Goal: Task Accomplishment & Management: Complete application form

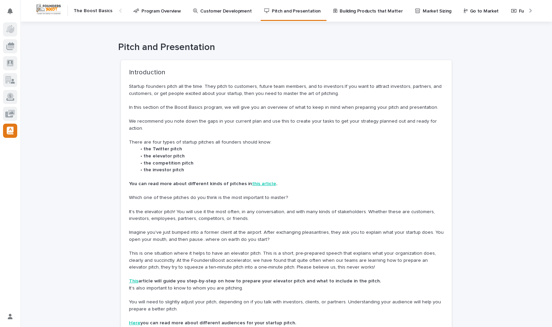
click at [204, 12] on p "Customer Development" at bounding box center [225, 7] width 51 height 14
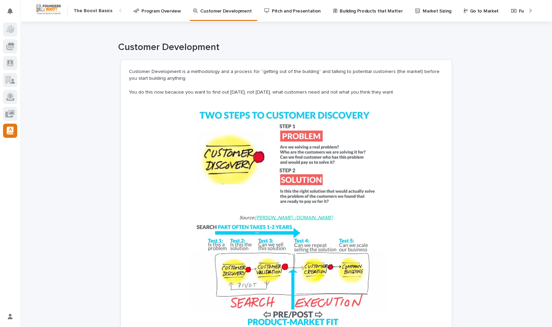
click at [11, 18] on div at bounding box center [12, 13] width 9 height 11
click at [12, 48] on icon at bounding box center [10, 46] width 8 height 8
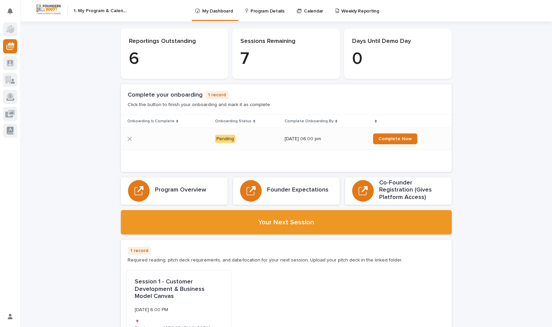
click at [254, 139] on p "Pending" at bounding box center [247, 139] width 64 height 8
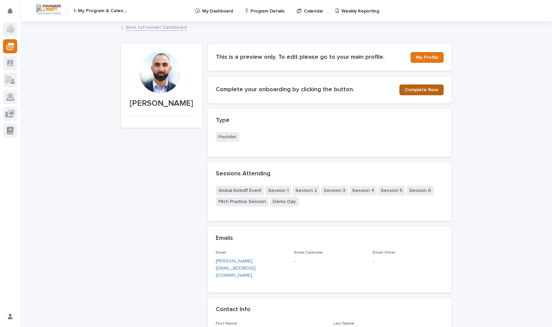
click at [427, 91] on span "Complete Now" at bounding box center [421, 89] width 33 height 5
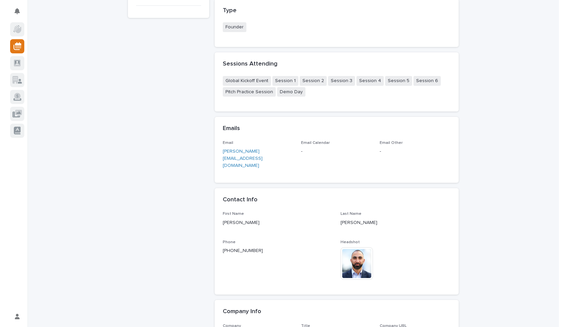
scroll to position [226, 0]
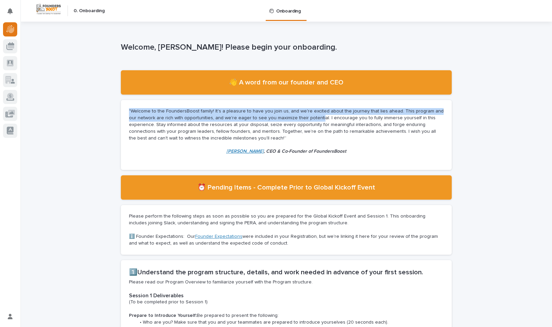
drag, startPoint x: 219, startPoint y: 108, endPoint x: 307, endPoint y: 121, distance: 88.3
click at [304, 120] on section ""Welcome to the FoundersBoost family! It's a pleasure to have you join us, and …" at bounding box center [286, 135] width 331 height 70
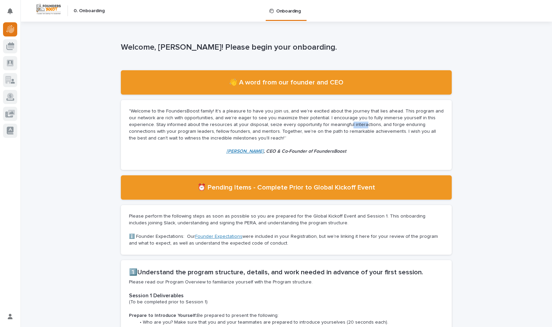
drag, startPoint x: 326, startPoint y: 125, endPoint x: 376, endPoint y: 132, distance: 50.2
click at [350, 128] on p ""Welcome to the FoundersBoost family! It's a pleasure to have you join us, and …" at bounding box center [286, 124] width 315 height 33
click at [376, 132] on p ""Welcome to the FoundersBoost family! It's a pleasure to have you join us, and …" at bounding box center [286, 124] width 315 height 33
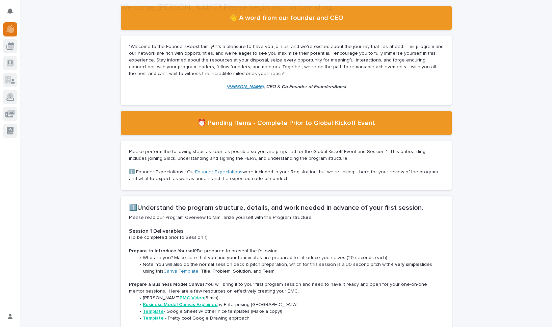
scroll to position [140, 0]
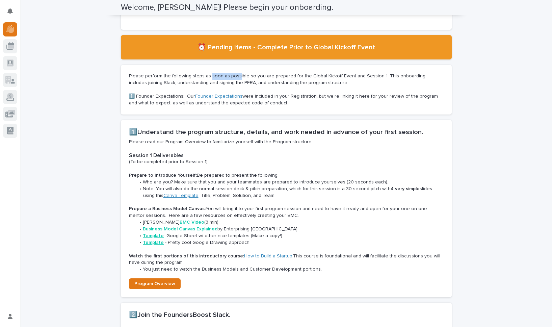
click at [252, 81] on p "Please perform the following steps as soon as possible so you are prepared for …" at bounding box center [286, 80] width 315 height 14
click at [277, 87] on div "Please perform the following steps as soon as possible so you are prepared for …" at bounding box center [286, 89] width 315 height 33
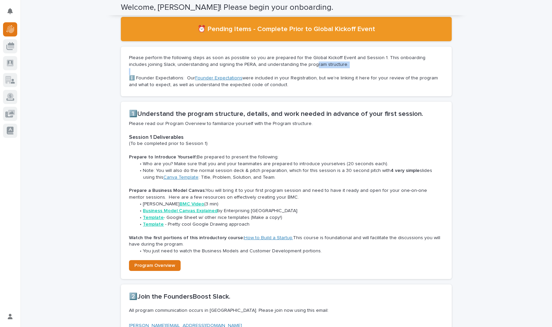
scroll to position [186, 0]
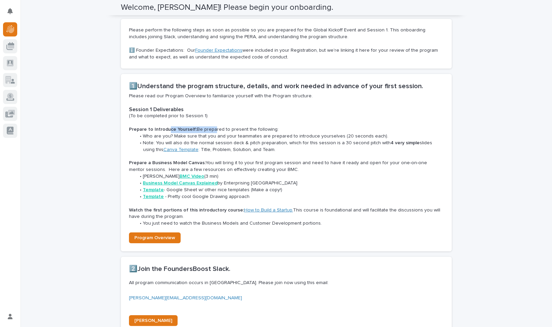
drag, startPoint x: 178, startPoint y: 130, endPoint x: 219, endPoint y: 132, distance: 41.9
click at [217, 132] on p "Prepare to Introduce Yourself: Be prepared to present the following:" at bounding box center [286, 129] width 315 height 7
click at [231, 132] on p "Prepare to Introduce Yourself: Be prepared to present the following:" at bounding box center [286, 129] width 315 height 7
drag, startPoint x: 211, startPoint y: 137, endPoint x: 223, endPoint y: 139, distance: 12.3
click at [223, 139] on li "Who are you? Make sure that you and your teammates are prepared to introduce yo…" at bounding box center [290, 136] width 308 height 7
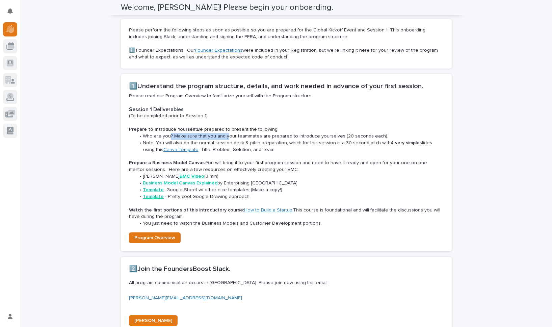
click at [223, 139] on li "Who are you? Make sure that you and your teammates are prepared to introduce yo…" at bounding box center [290, 136] width 308 height 7
click at [227, 142] on li "Note: You will also do the normal session deck & pitch preparation, which for t…" at bounding box center [290, 147] width 308 height 14
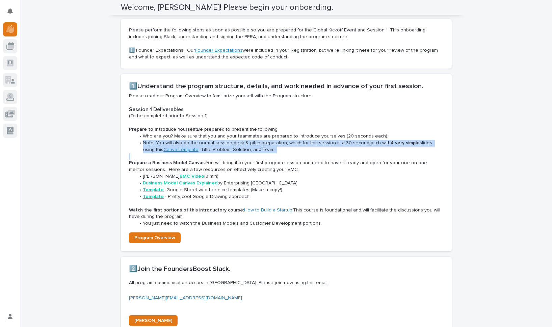
click at [227, 142] on li "Note: You will also do the normal session deck & pitch preparation, which for t…" at bounding box center [290, 147] width 308 height 14
click at [292, 140] on li "Note: You will also do the normal session deck & pitch preparation, which for t…" at bounding box center [290, 147] width 308 height 14
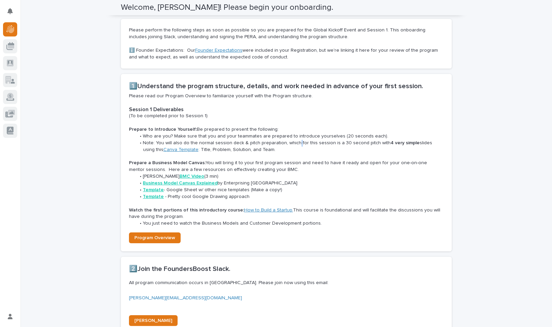
click at [292, 140] on li "Note: You will also do the normal session deck & pitch preparation, which for t…" at bounding box center [290, 147] width 308 height 14
click at [263, 142] on li "Note: You will also do the normal session deck & pitch preparation, which for t…" at bounding box center [290, 147] width 308 height 14
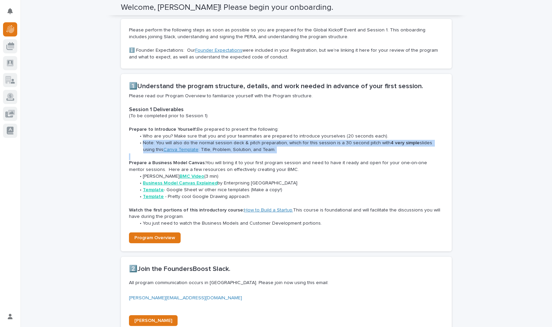
drag, startPoint x: 263, startPoint y: 142, endPoint x: 251, endPoint y: 142, distance: 11.8
click at [263, 142] on li "Note: You will also do the normal session deck & pitch preparation, which for t…" at bounding box center [290, 147] width 308 height 14
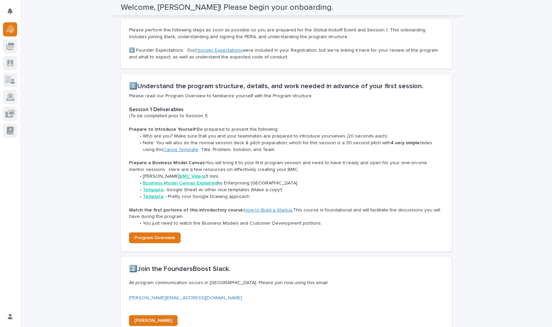
click at [206, 138] on li "Who are you? Make sure that you and your teammates are prepared to introduce yo…" at bounding box center [290, 136] width 308 height 7
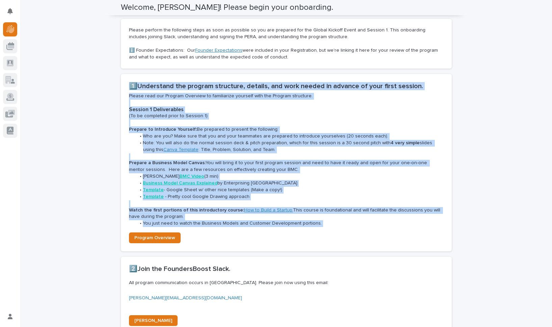
drag, startPoint x: 124, startPoint y: 83, endPoint x: 307, endPoint y: 234, distance: 237.0
click at [307, 234] on section "1️⃣Understand the program structure, details, and work needed in advance of you…" at bounding box center [286, 162] width 331 height 177
copy div "1️⃣Understand the program structure, details, and work needed in advance of you…"
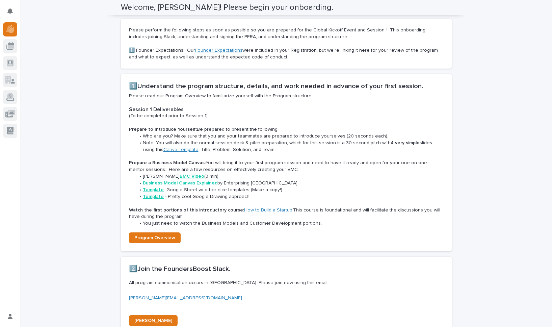
click at [230, 134] on li "Who are you? Make sure that you and your teammates are prepared to introduce yo…" at bounding box center [290, 136] width 308 height 7
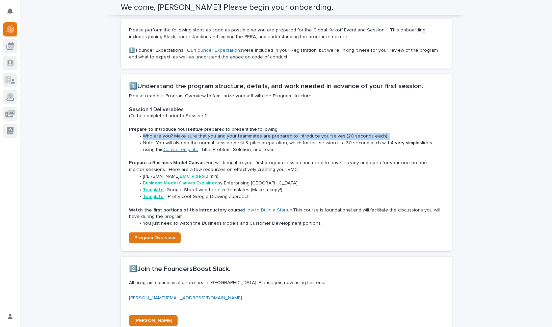
click at [230, 134] on li "Who are you? Make sure that you and your teammates are prepared to introduce yo…" at bounding box center [290, 136] width 308 height 7
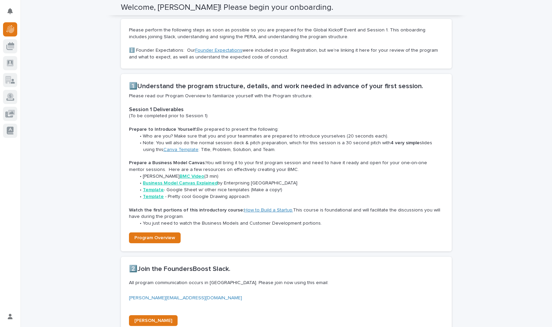
click at [258, 137] on li "Who are you? Make sure that you and your teammates are prepared to introduce yo…" at bounding box center [290, 136] width 308 height 7
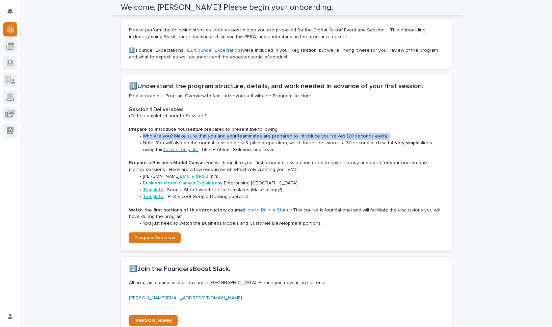
click at [258, 137] on li "Who are you? Make sure that you and your teammates are prepared to introduce yo…" at bounding box center [290, 136] width 308 height 7
click at [288, 139] on li "Who are you? Make sure that you and your teammates are prepared to introduce yo…" at bounding box center [290, 136] width 308 height 7
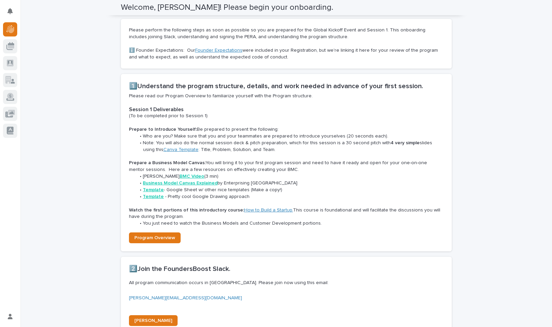
click at [316, 140] on li "Note: You will also do the normal session deck & pitch preparation, which for t…" at bounding box center [290, 147] width 308 height 14
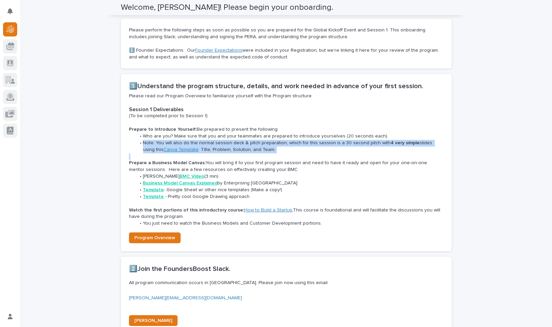
click at [316, 140] on li "Note: You will also do the normal session deck & pitch preparation, which for t…" at bounding box center [290, 147] width 308 height 14
click at [325, 140] on li "Note: You will also do the normal session deck & pitch preparation, which for t…" at bounding box center [290, 147] width 308 height 14
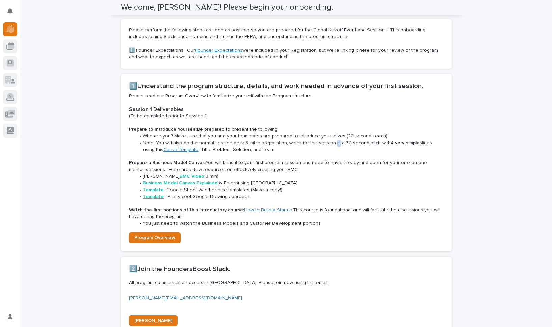
click at [325, 140] on li "Note: You will also do the normal session deck & pitch preparation, which for t…" at bounding box center [290, 147] width 308 height 14
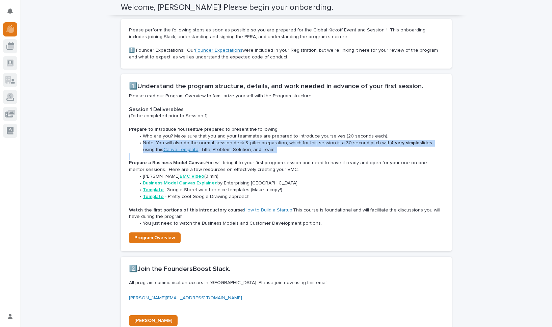
click at [325, 140] on li "Note: You will also do the normal session deck & pitch preparation, which for t…" at bounding box center [290, 147] width 308 height 14
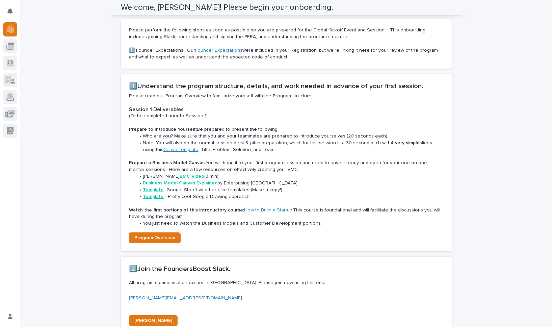
click at [303, 137] on li "Who are you? Make sure that you and your teammates are prepared to introduce yo…" at bounding box center [290, 136] width 308 height 7
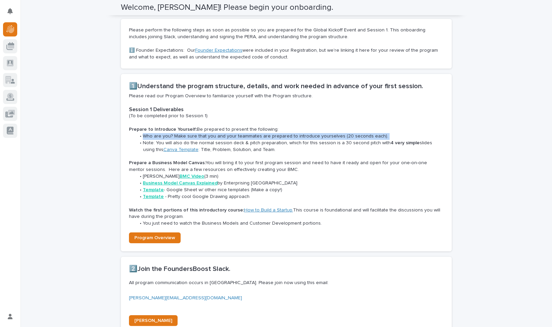
click at [303, 137] on li "Who are you? Make sure that you and your teammates are prepared to introduce yo…" at bounding box center [290, 136] width 308 height 7
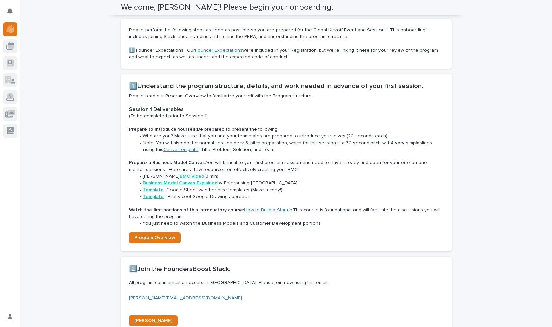
click at [292, 140] on li "Note: You will also do the normal session deck & pitch preparation, which for t…" at bounding box center [290, 147] width 308 height 14
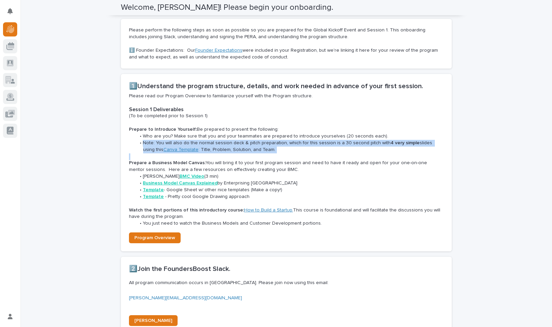
click at [292, 140] on li "Note: You will also do the normal session deck & pitch preparation, which for t…" at bounding box center [290, 147] width 308 height 14
click at [303, 140] on li "Note: You will also do the normal session deck & pitch preparation, which for t…" at bounding box center [290, 147] width 308 height 14
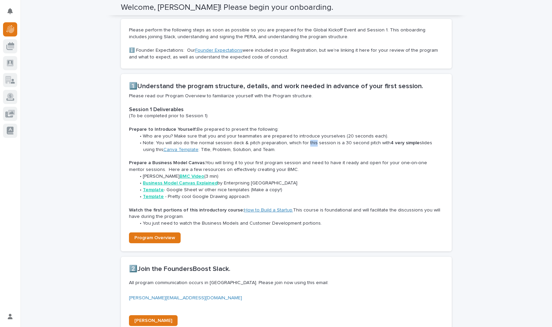
click at [303, 140] on li "Note: You will also do the normal session deck & pitch preparation, which for t…" at bounding box center [290, 147] width 308 height 14
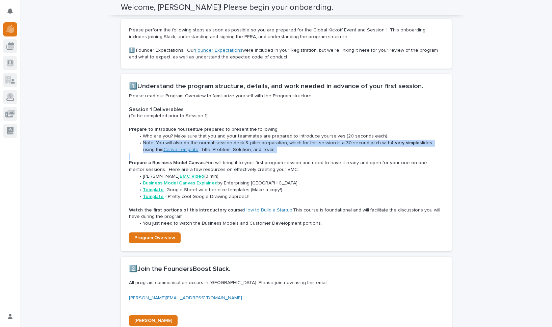
click at [303, 140] on li "Note: You will also do the normal session deck & pitch preparation, which for t…" at bounding box center [290, 147] width 308 height 14
click at [315, 140] on li "Note: You will also do the normal session deck & pitch preparation, which for t…" at bounding box center [290, 147] width 308 height 14
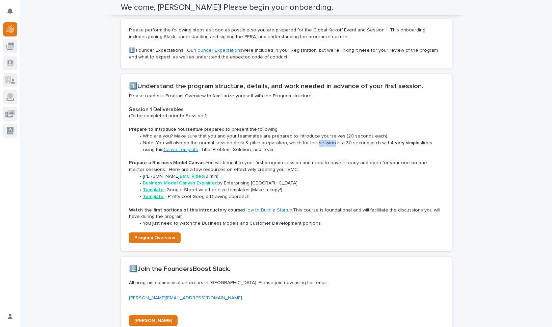
click at [315, 140] on li "Note: You will also do the normal session deck & pitch preparation, which for t…" at bounding box center [290, 147] width 308 height 14
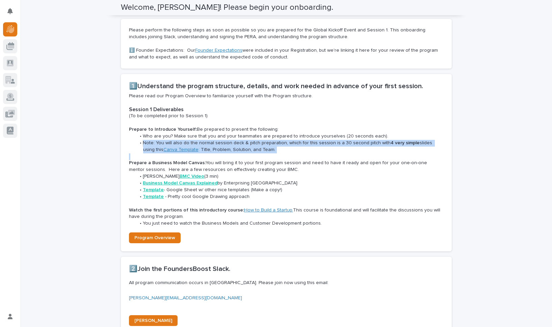
click at [315, 140] on li "Note: You will also do the normal session deck & pitch preparation, which for t…" at bounding box center [290, 147] width 308 height 14
click at [311, 141] on li "Note: You will also do the normal session deck & pitch preparation, which for t…" at bounding box center [290, 147] width 308 height 14
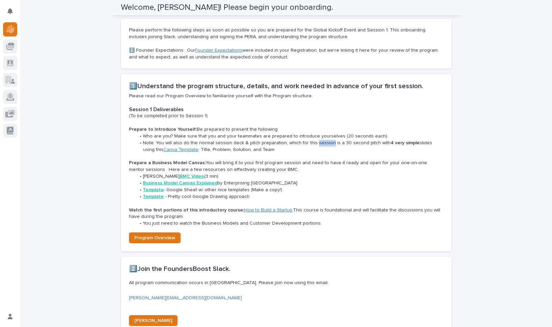
click at [311, 141] on li "Note: You will also do the normal session deck & pitch preparation, which for t…" at bounding box center [290, 147] width 308 height 14
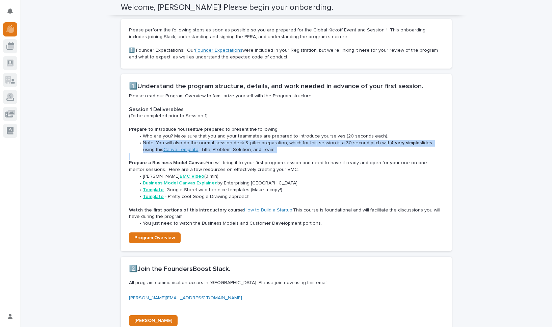
click at [311, 141] on li "Note: You will also do the normal session deck & pitch preparation, which for t…" at bounding box center [290, 147] width 308 height 14
click at [309, 141] on li "Note: You will also do the normal session deck & pitch preparation, which for t…" at bounding box center [290, 147] width 308 height 14
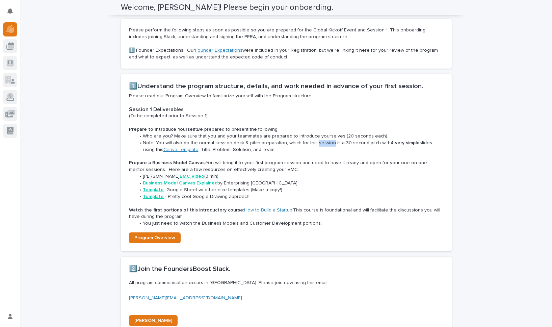
click at [309, 141] on li "Note: You will also do the normal session deck & pitch preparation, which for t…" at bounding box center [290, 147] width 308 height 14
click at [308, 141] on li "Note: You will also do the normal session deck & pitch preparation, which for t…" at bounding box center [290, 147] width 308 height 14
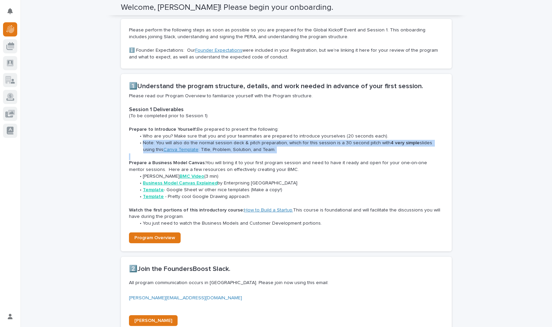
click at [308, 141] on li "Note: You will also do the normal session deck & pitch preparation, which for t…" at bounding box center [290, 147] width 308 height 14
click at [317, 141] on li "Note: You will also do the normal session deck & pitch preparation, which for t…" at bounding box center [290, 147] width 308 height 14
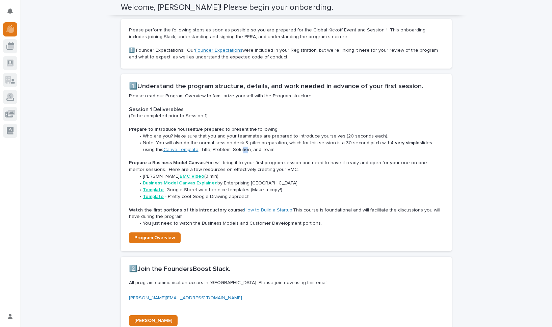
drag, startPoint x: 223, startPoint y: 150, endPoint x: 234, endPoint y: 150, distance: 10.5
click at [225, 150] on li "Note: You will also do the normal session deck & pitch preparation, which for t…" at bounding box center [290, 147] width 308 height 14
click at [235, 150] on li "Note: You will also do the normal session deck & pitch preparation, which for t…" at bounding box center [290, 147] width 308 height 14
drag, startPoint x: 179, startPoint y: 136, endPoint x: 220, endPoint y: 136, distance: 41.5
click at [212, 136] on li "Who are you? Make sure that you and your teammates are prepared to introduce yo…" at bounding box center [290, 136] width 308 height 7
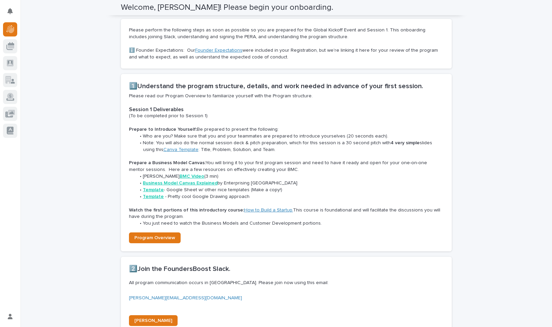
click at [220, 136] on li "Who are you? Make sure that you and your teammates are prepared to introduce yo…" at bounding box center [290, 136] width 308 height 7
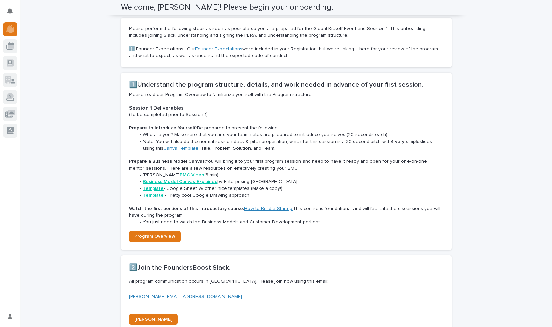
drag, startPoint x: 332, startPoint y: 208, endPoint x: 343, endPoint y: 207, distance: 10.8
click at [343, 207] on p "Watch the first portions of this introductory course: How to Build a Startup. T…" at bounding box center [286, 213] width 315 height 14
click at [247, 221] on li "You just need to watch the Business Models and Customer Development portions." at bounding box center [290, 222] width 308 height 7
click at [256, 221] on li "You just need to watch the Business Models and Customer Development portions." at bounding box center [290, 222] width 308 height 7
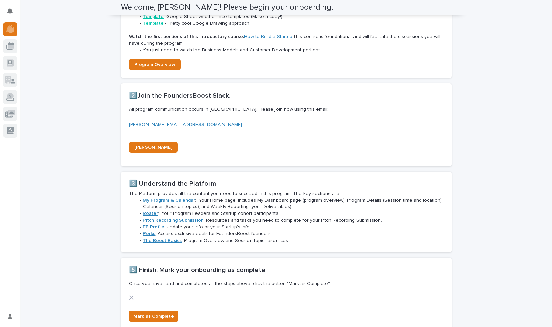
scroll to position [420, 0]
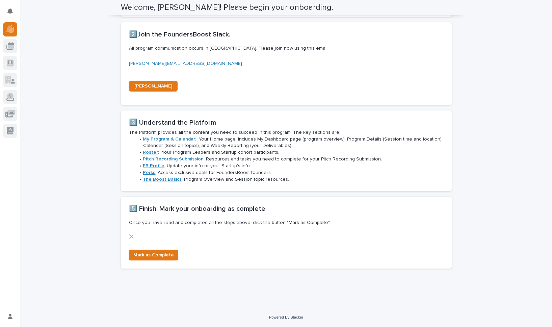
drag, startPoint x: 229, startPoint y: 46, endPoint x: 265, endPoint y: 50, distance: 36.7
click at [249, 49] on p "All program communication occurs in Slack. Please join now using this email:" at bounding box center [285, 48] width 312 height 7
click at [266, 50] on span "All program communication occurs in Slack. Please join now using this email:" at bounding box center [229, 48] width 200 height 5
click at [235, 158] on li "Pitch Recording Submission : Resources and tasks you need to complete for your …" at bounding box center [290, 159] width 308 height 7
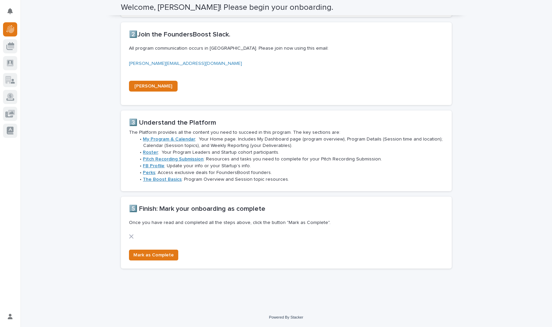
drag, startPoint x: 269, startPoint y: 158, endPoint x: 292, endPoint y: 158, distance: 23.0
click at [272, 158] on li "Pitch Recording Submission : Resources and tasks you need to complete for your …" at bounding box center [290, 159] width 308 height 7
drag, startPoint x: 292, startPoint y: 158, endPoint x: 300, endPoint y: 158, distance: 7.8
click at [294, 158] on li "Pitch Recording Submission : Resources and tasks you need to complete for your …" at bounding box center [290, 159] width 308 height 7
click at [306, 158] on li "Pitch Recording Submission : Resources and tasks you need to complete for your …" at bounding box center [290, 159] width 308 height 7
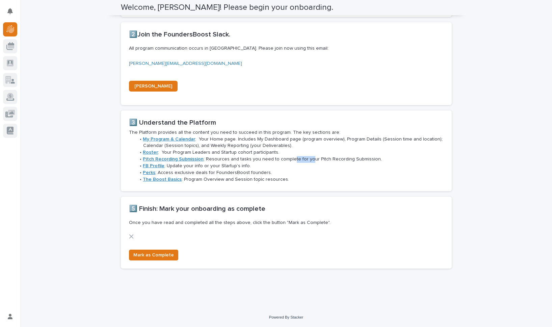
drag, startPoint x: 303, startPoint y: 159, endPoint x: 263, endPoint y: 161, distance: 40.2
click at [282, 161] on li "Pitch Recording Submission : Resources and tasks you need to complete for your …" at bounding box center [290, 159] width 308 height 7
click at [262, 161] on li "Pitch Recording Submission : Resources and tasks you need to complete for your …" at bounding box center [290, 159] width 308 height 7
drag, startPoint x: 187, startPoint y: 166, endPoint x: 211, endPoint y: 166, distance: 23.6
click at [192, 166] on li "FB Profile : Update your info or your Startup’s info." at bounding box center [290, 166] width 308 height 7
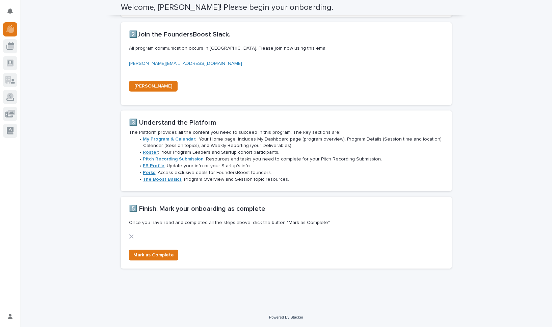
click at [211, 166] on li "FB Profile : Update your info or your Startup’s info." at bounding box center [290, 166] width 308 height 7
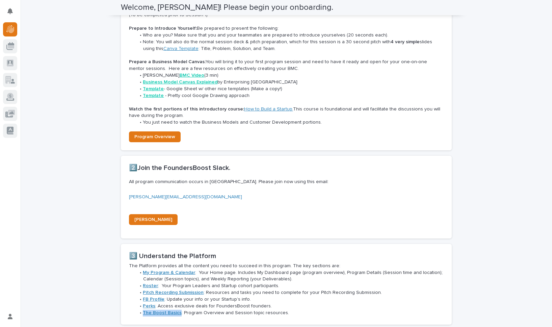
scroll to position [164, 0]
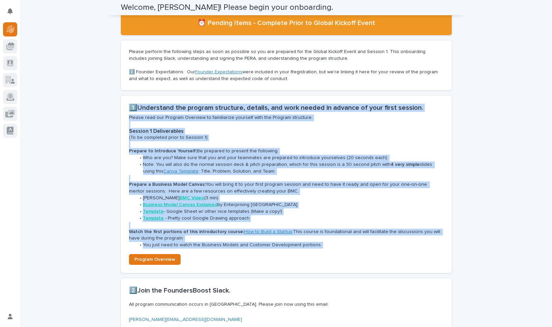
drag, startPoint x: 124, startPoint y: 106, endPoint x: 314, endPoint y: 275, distance: 254.7
click at [314, 275] on div "Loading... Saving… 1️⃣Understand the program structure, details, and work neede…" at bounding box center [286, 187] width 331 height 183
copy div "1️⃣Understand the program structure, details, and work needed in advance of you…"
click at [156, 257] on span "Program Overview" at bounding box center [154, 259] width 41 height 5
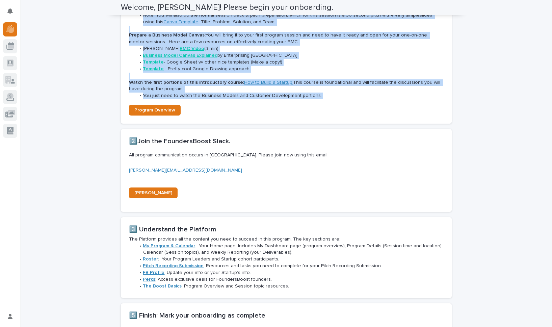
scroll to position [420, 0]
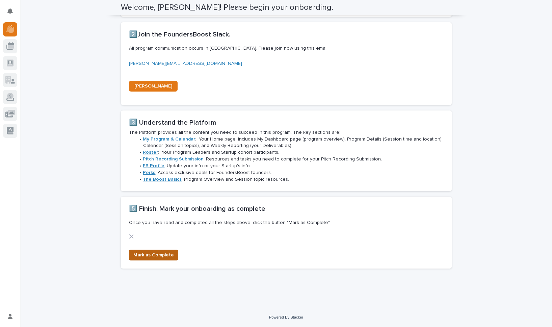
click at [162, 257] on span "Mark as Complete" at bounding box center [153, 255] width 41 height 7
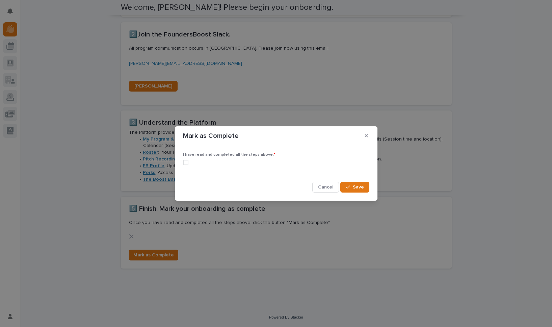
click at [186, 163] on span at bounding box center [185, 162] width 5 height 5
click at [183, 163] on input "checkbox" at bounding box center [183, 162] width 0 height 0
checkbox input "true"
click at [363, 192] on button "Save" at bounding box center [354, 187] width 29 height 11
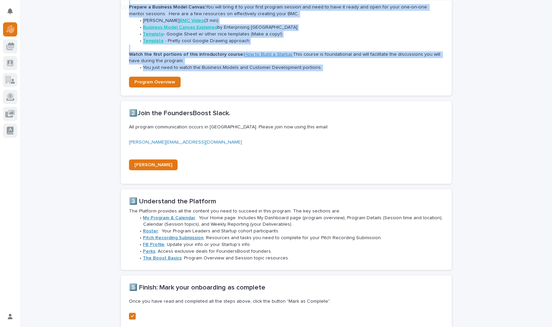
scroll to position [422, 0]
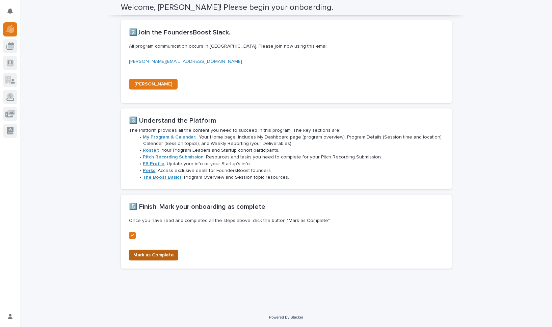
click at [158, 254] on span "Mark as Complete" at bounding box center [153, 255] width 41 height 7
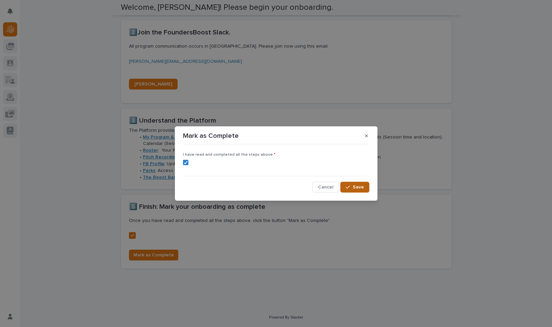
click at [353, 187] on span "Save" at bounding box center [358, 187] width 11 height 5
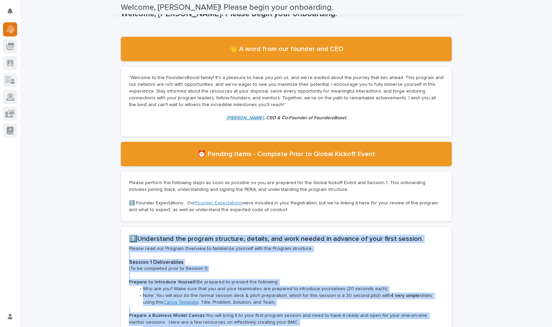
scroll to position [0, 0]
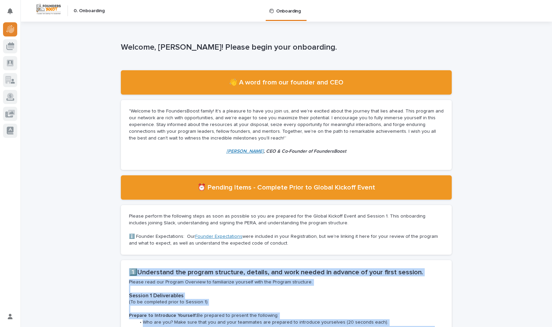
click at [11, 29] on icon at bounding box center [9, 29] width 7 height 8
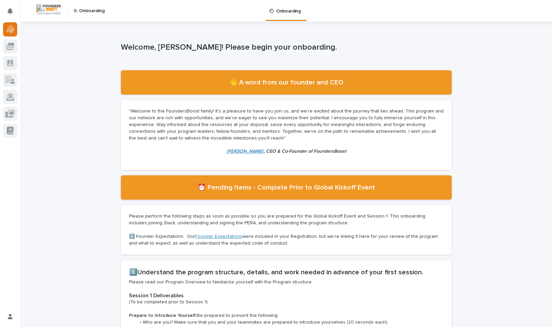
click at [15, 11] on button "Notifications" at bounding box center [10, 11] width 14 height 14
click at [5, 44] on div at bounding box center [10, 46] width 14 height 14
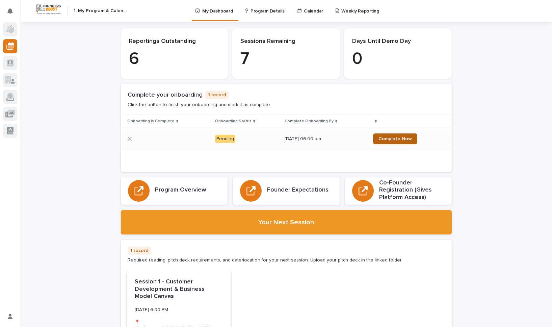
click at [398, 138] on span "Complete Now" at bounding box center [394, 138] width 33 height 5
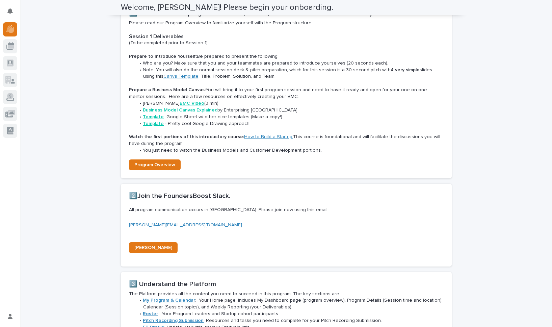
scroll to position [288, 0]
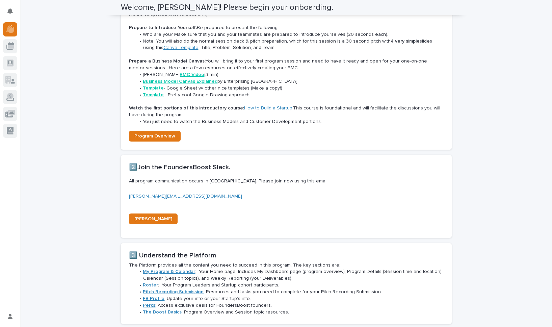
click at [146, 210] on div "mihran@anycase.app Join Slack" at bounding box center [286, 211] width 315 height 37
click at [145, 214] on link "Join Slack" at bounding box center [153, 218] width 49 height 11
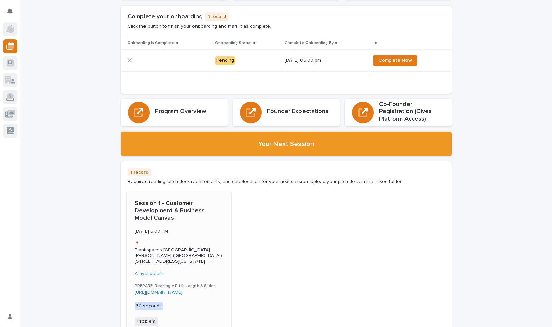
scroll to position [209, 0]
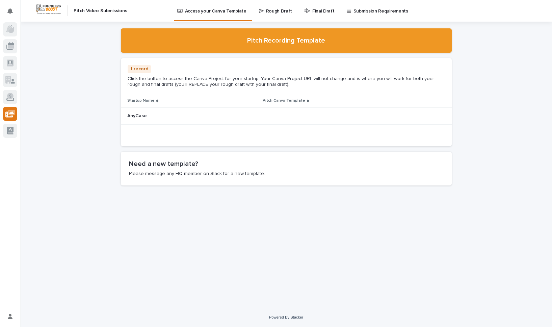
drag, startPoint x: 173, startPoint y: 78, endPoint x: 183, endPoint y: 76, distance: 9.6
click at [179, 77] on p "Click the button to access the Canva Project for your startup. Your Canva Proje…" at bounding box center [286, 81] width 317 height 11
click at [183, 76] on p "Click the button to access the Canva Project for your startup. Your Canva Proje…" at bounding box center [286, 81] width 317 height 11
drag, startPoint x: 183, startPoint y: 76, endPoint x: 290, endPoint y: 73, distance: 107.4
click at [183, 76] on p "Click the button to access the Canva Project for your startup. Your Canva Proje…" at bounding box center [286, 81] width 317 height 11
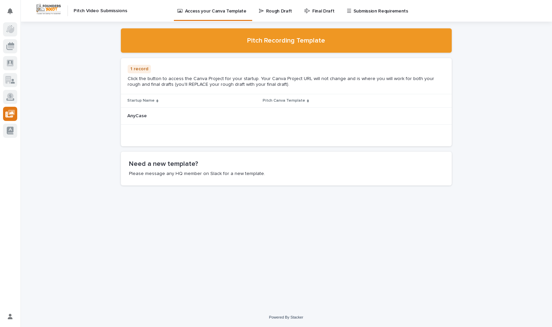
drag, startPoint x: 287, startPoint y: 74, endPoint x: 355, endPoint y: 80, distance: 68.7
click at [336, 77] on div "1 record Click the button to access the Canva Project for your startup. Your Ca…" at bounding box center [286, 76] width 317 height 22
click at [355, 80] on p "Click the button to access the Canva Project for your startup. Your Canva Proje…" at bounding box center [286, 81] width 317 height 11
click at [218, 78] on p "Click the button to access the Canva Project for your startup. Your Canva Proje…" at bounding box center [286, 81] width 317 height 11
click at [238, 77] on p "Click the button to access the Canva Project for your startup. Your Canva Proje…" at bounding box center [286, 81] width 317 height 11
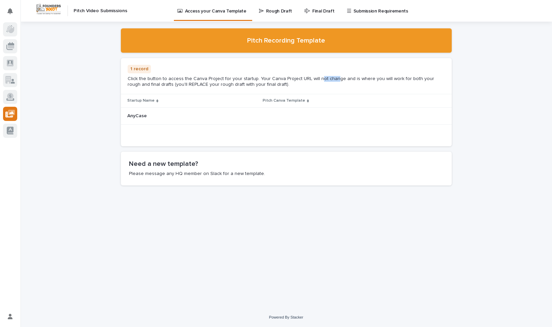
drag, startPoint x: 318, startPoint y: 79, endPoint x: 359, endPoint y: 81, distance: 40.9
click at [338, 80] on p "Click the button to access the Canva Project for your startup. Your Canva Proje…" at bounding box center [286, 81] width 317 height 11
click at [360, 81] on p "Click the button to access the Canva Project for your startup. Your Canva Proje…" at bounding box center [286, 81] width 317 height 11
click at [390, 81] on p "Click the button to access the Canva Project for your startup. Your Canva Proje…" at bounding box center [286, 81] width 317 height 11
drag, startPoint x: 394, startPoint y: 80, endPoint x: 384, endPoint y: 80, distance: 10.1
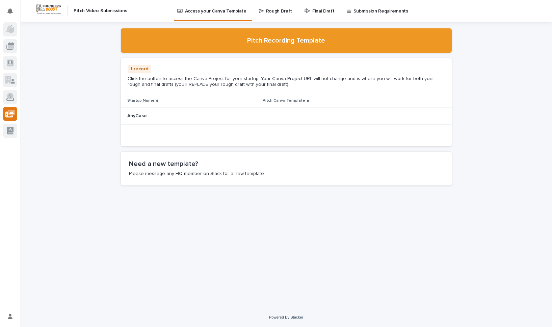
click at [390, 80] on p "Click the button to access the Canva Project for your startup. Your Canva Proje…" at bounding box center [286, 81] width 317 height 11
click at [384, 80] on p "Click the button to access the Canva Project for your startup. Your Canva Proje…" at bounding box center [286, 81] width 317 height 11
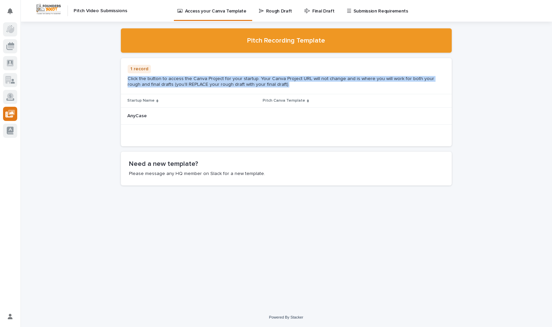
click at [384, 80] on p "Click the button to access the Canva Project for your startup. Your Canva Proje…" at bounding box center [286, 81] width 317 height 11
click at [396, 82] on p "Click the button to access the Canva Project for your startup. Your Canva Proje…" at bounding box center [286, 81] width 317 height 11
drag, startPoint x: 202, startPoint y: 84, endPoint x: 229, endPoint y: 81, distance: 26.8
click at [226, 81] on p "Click the button to access the Canva Project for your startup. Your Canva Proje…" at bounding box center [286, 81] width 317 height 11
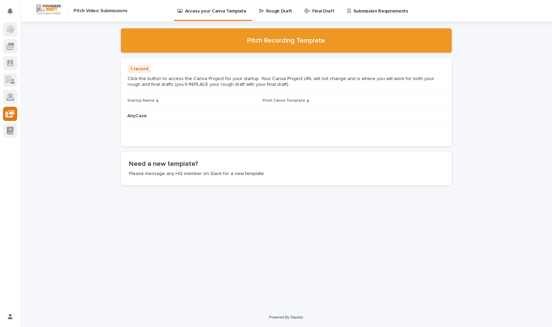
drag, startPoint x: 231, startPoint y: 81, endPoint x: 241, endPoint y: 81, distance: 10.5
click at [232, 81] on p "Click the button to access the Canva Project for your startup. Your Canva Proje…" at bounding box center [286, 81] width 317 height 11
drag, startPoint x: 195, startPoint y: 116, endPoint x: 184, endPoint y: 133, distance: 20.0
click at [184, 133] on div "1 record Click the button to access the Canva Project for your startup. Your Ca…" at bounding box center [286, 102] width 331 height 88
click at [183, 117] on p at bounding box center [192, 116] width 130 height 6
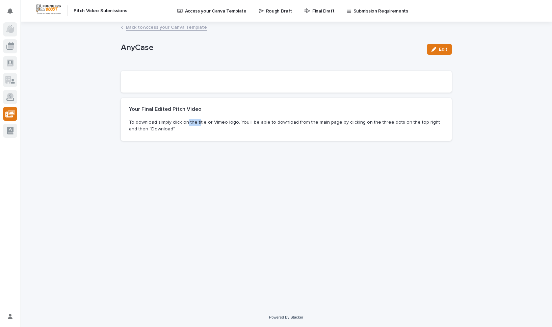
click at [198, 125] on p "To download simply click on the title or Vimeo logo. You'll be able to download…" at bounding box center [286, 126] width 315 height 14
drag, startPoint x: 206, startPoint y: 125, endPoint x: 16, endPoint y: 4, distance: 225.1
click at [206, 125] on p "To download simply click on the title or Vimeo logo. You'll be able to download…" at bounding box center [286, 126] width 315 height 14
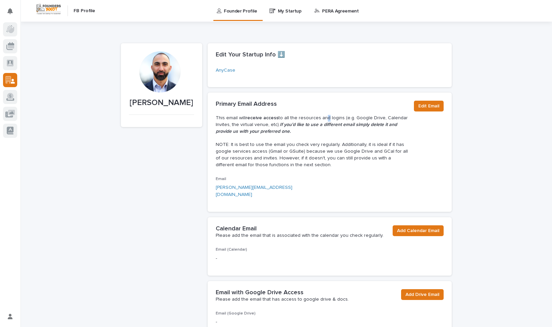
drag, startPoint x: 320, startPoint y: 118, endPoint x: 351, endPoint y: 118, distance: 30.4
click at [321, 118] on p "This email will receive access to all the resources and logins (e.g. Google Dri…" at bounding box center [312, 125] width 193 height 20
drag, startPoint x: 362, startPoint y: 118, endPoint x: 416, endPoint y: 114, distance: 54.5
click at [367, 118] on p "This email will receive access to all the resources and logins (e.g. Google Dri…" at bounding box center [312, 125] width 193 height 20
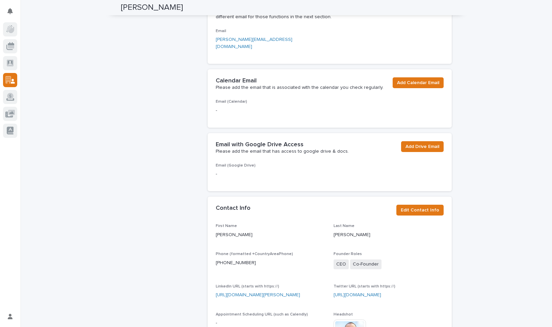
scroll to position [289, 0]
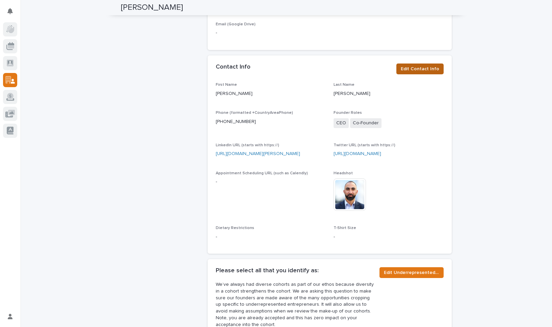
click at [413, 65] on span "Edit Contact Info" at bounding box center [420, 68] width 38 height 7
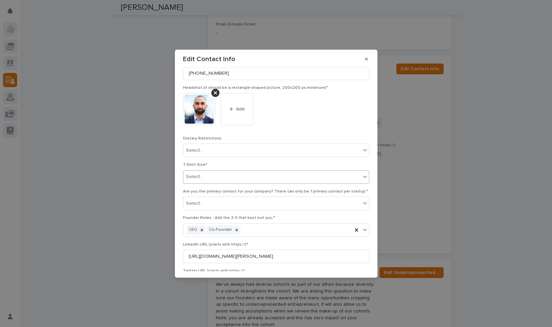
scroll to position [94, 0]
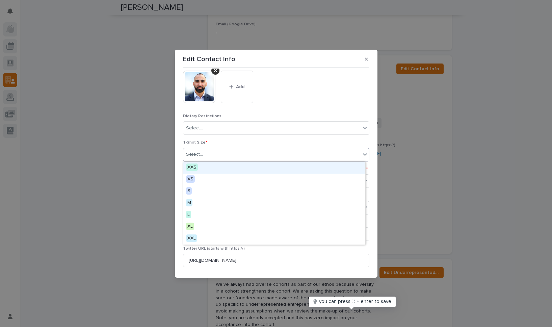
click at [243, 148] on div "Select..." at bounding box center [276, 155] width 186 height 14
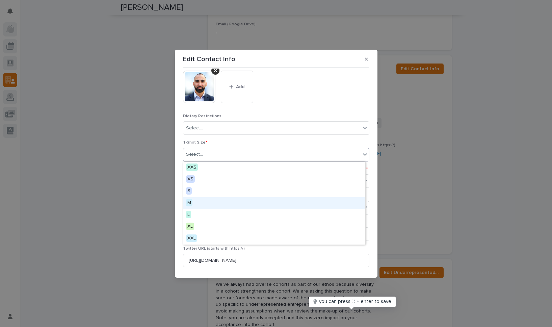
click at [218, 203] on div "M" at bounding box center [274, 203] width 182 height 12
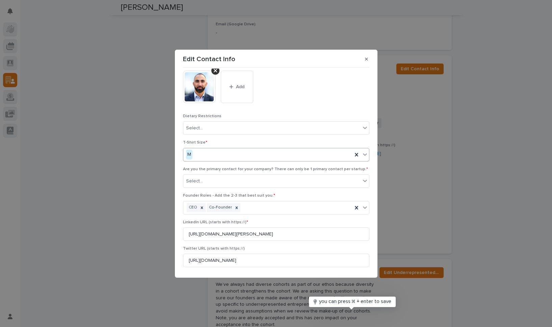
click at [282, 104] on div "This file cannot be opened Download File Add" at bounding box center [276, 90] width 186 height 38
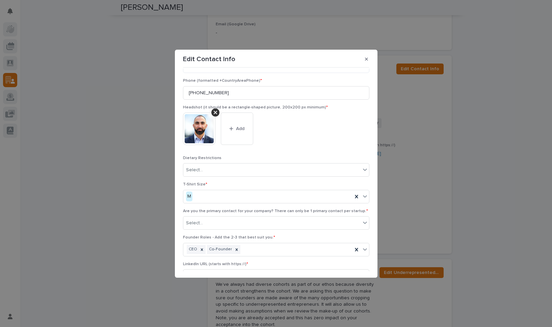
scroll to position [108, 0]
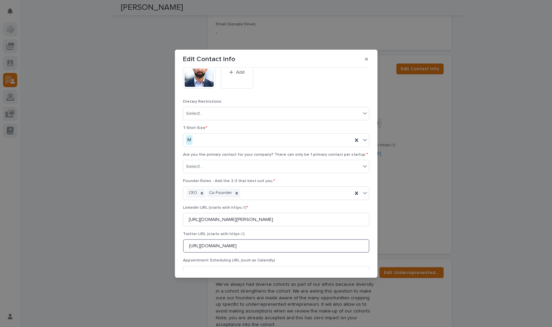
drag, startPoint x: 235, startPoint y: 244, endPoint x: 162, endPoint y: 244, distance: 72.9
click at [162, 244] on div "Edit Contact Info First Name * Mihran Last Name * Arutyunyan Phone (formatted +…" at bounding box center [276, 163] width 552 height 327
click at [219, 167] on div "Select..." at bounding box center [271, 166] width 177 height 11
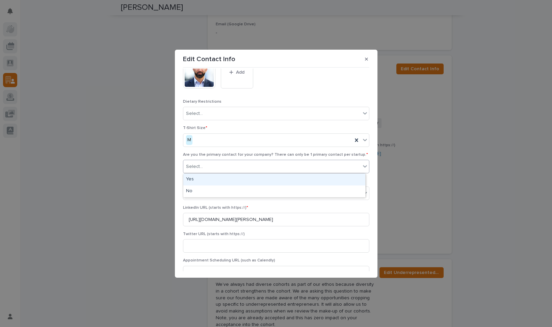
click at [222, 150] on div "T-Shirt Size * M" at bounding box center [276, 139] width 186 height 26
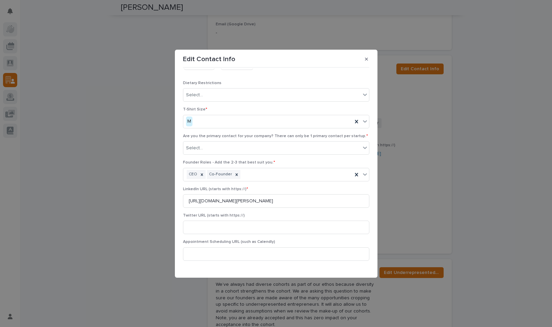
scroll to position [144, 0]
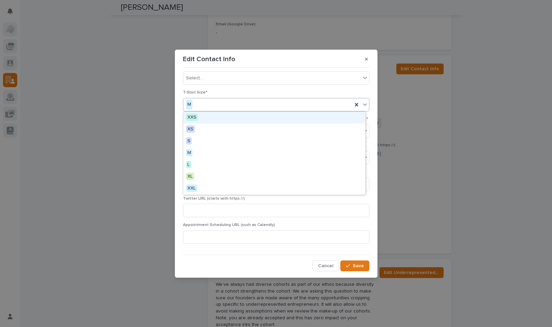
click at [314, 104] on div "M" at bounding box center [267, 104] width 169 height 11
click at [270, 88] on div "Dietary Restrictions Select..." at bounding box center [276, 77] width 186 height 26
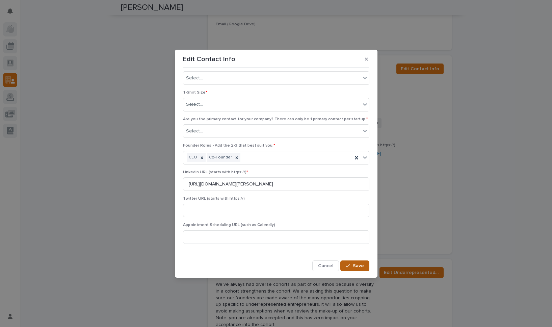
click at [349, 268] on button "Save" at bounding box center [354, 265] width 29 height 11
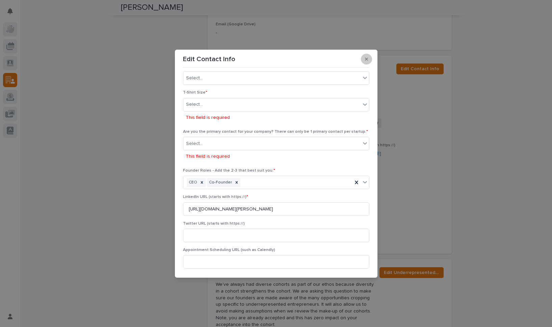
click at [367, 57] on icon "button" at bounding box center [366, 59] width 3 height 5
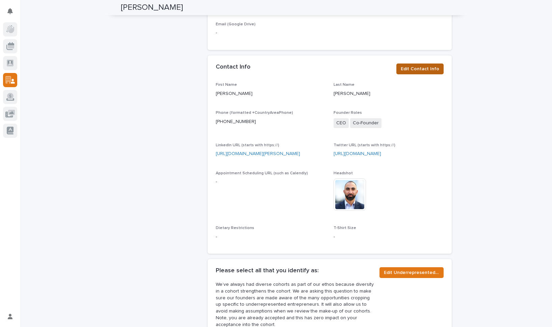
click at [418, 65] on span "Edit Contact Info" at bounding box center [420, 68] width 38 height 7
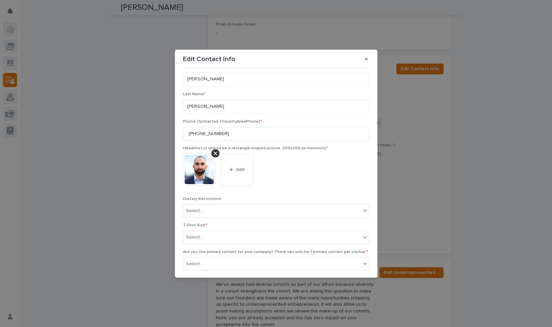
scroll to position [22, 0]
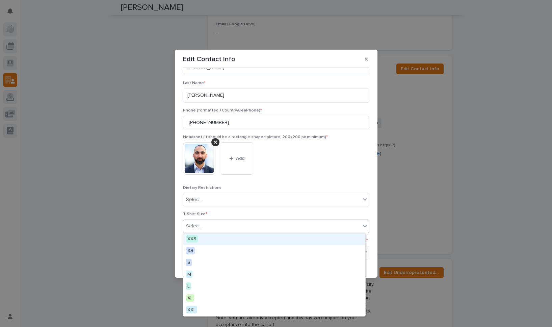
click at [221, 226] on div "Select..." at bounding box center [271, 225] width 177 height 11
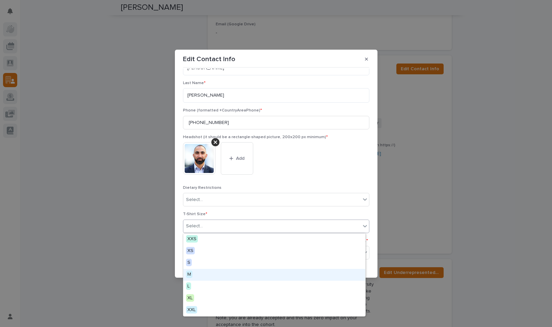
click at [195, 271] on div "M" at bounding box center [274, 275] width 182 height 12
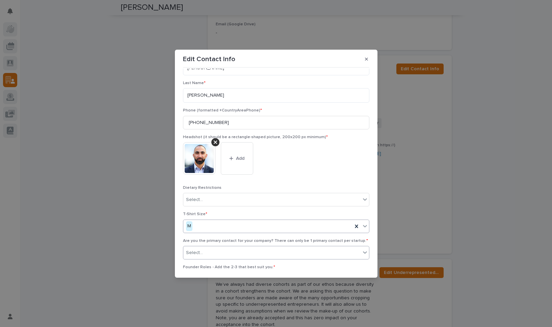
click at [206, 252] on div "Select..." at bounding box center [271, 252] width 177 height 11
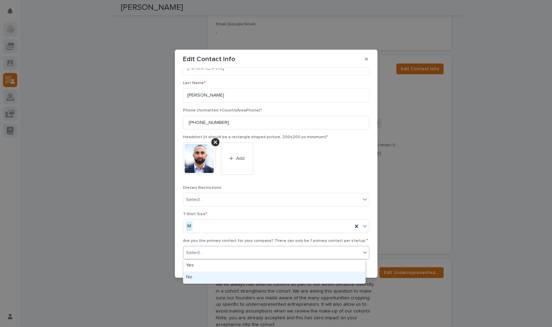
click at [199, 273] on div "No" at bounding box center [274, 277] width 182 height 12
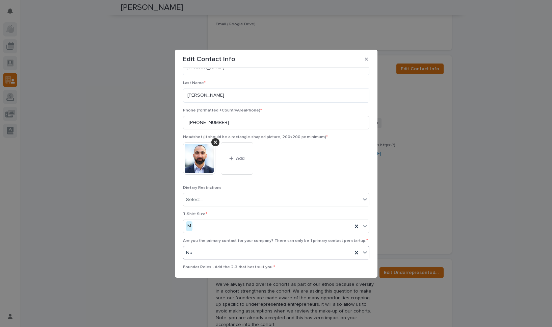
click at [225, 236] on div "T-Shirt Size * M" at bounding box center [276, 225] width 186 height 26
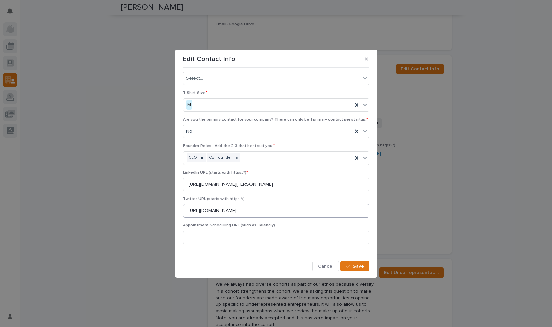
scroll to position [144, 0]
drag, startPoint x: 248, startPoint y: 212, endPoint x: 164, endPoint y: 212, distance: 84.1
click at [164, 212] on div "Edit Contact Info First Name * Mihran Last Name * Arutyunyan Phone (formatted +…" at bounding box center [276, 163] width 552 height 327
click at [353, 264] on span "Save" at bounding box center [358, 265] width 11 height 5
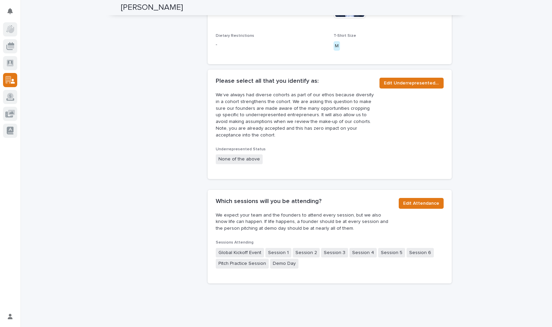
scroll to position [485, 0]
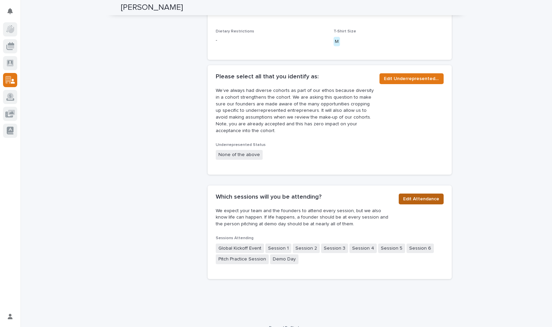
click at [412, 195] on span "Edit Attendance" at bounding box center [421, 198] width 36 height 7
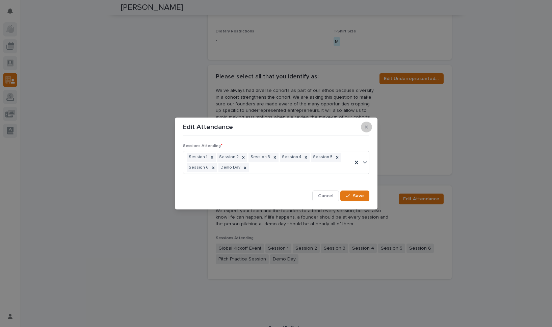
click at [369, 126] on button "button" at bounding box center [366, 127] width 11 height 11
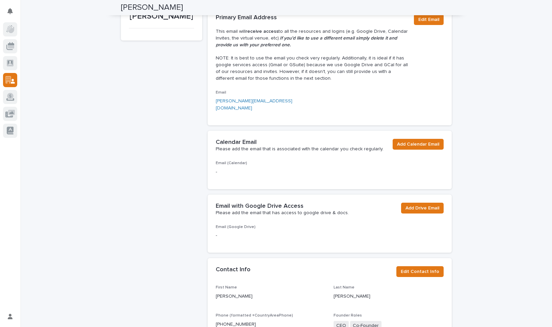
scroll to position [88, 0]
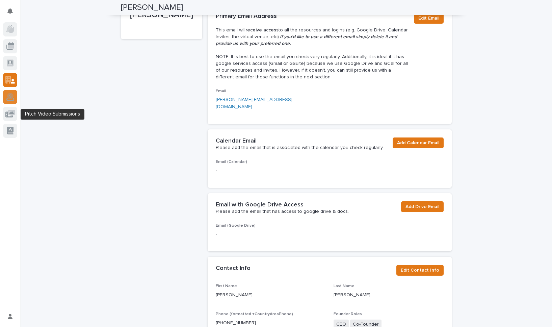
click at [11, 96] on icon at bounding box center [10, 97] width 8 height 6
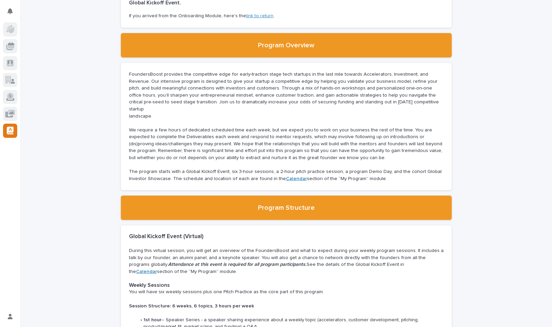
scroll to position [61, 0]
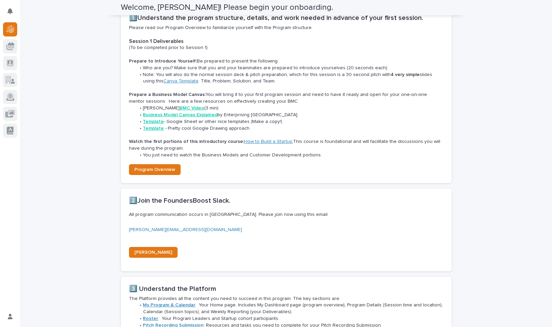
scroll to position [423, 0]
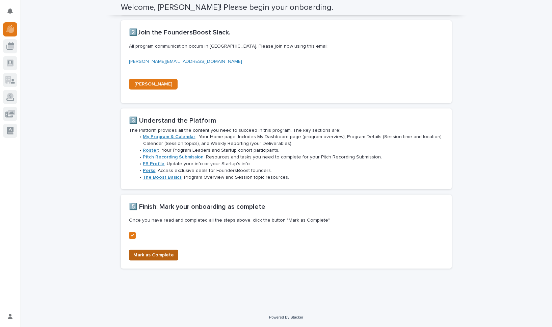
click at [150, 255] on span "Mark as Complete" at bounding box center [153, 255] width 41 height 7
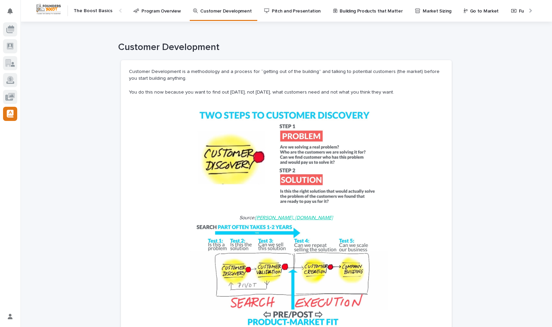
click at [154, 16] on link "Program Overview" at bounding box center [158, 10] width 51 height 21
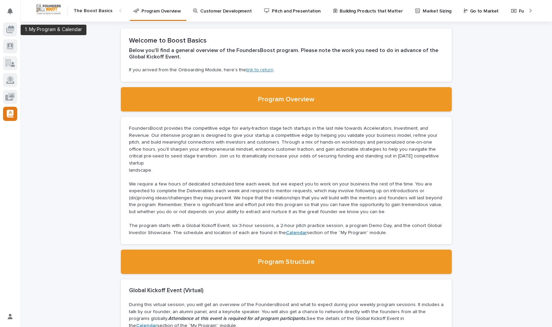
click at [14, 19] on div at bounding box center [10, 13] width 14 height 20
click at [12, 25] on icon at bounding box center [10, 29] width 8 height 8
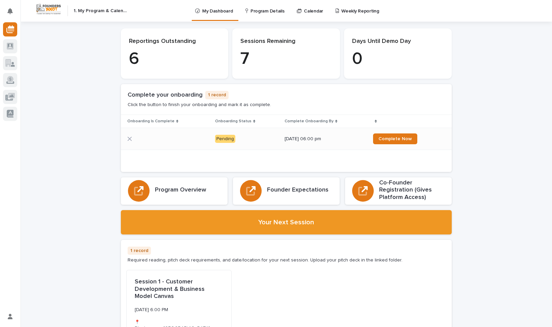
click at [345, 142] on div "[DATE] 06:00 pm" at bounding box center [326, 138] width 83 height 11
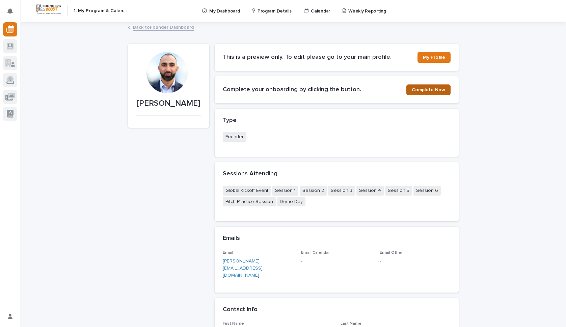
click at [427, 90] on span "Complete Now" at bounding box center [428, 89] width 33 height 5
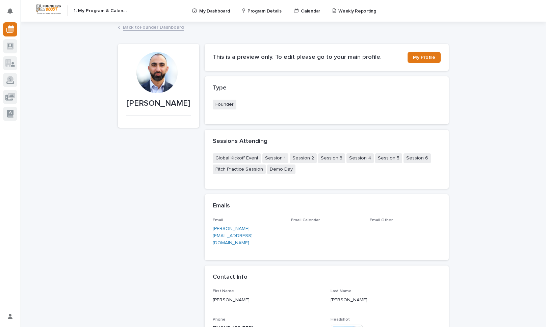
click at [44, 10] on img at bounding box center [48, 9] width 26 height 12
click at [50, 6] on img at bounding box center [48, 9] width 26 height 12
click at [9, 11] on icon "Notifications" at bounding box center [9, 11] width 5 height 6
click at [200, 10] on p "My Dashboard" at bounding box center [214, 7] width 30 height 14
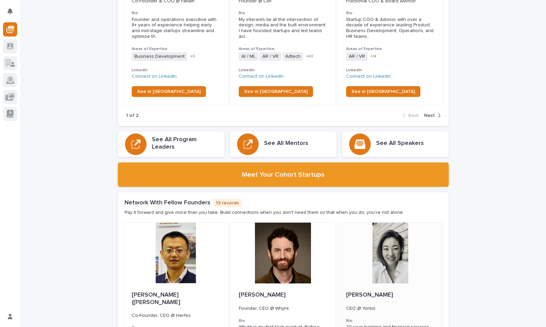
scroll to position [1085, 0]
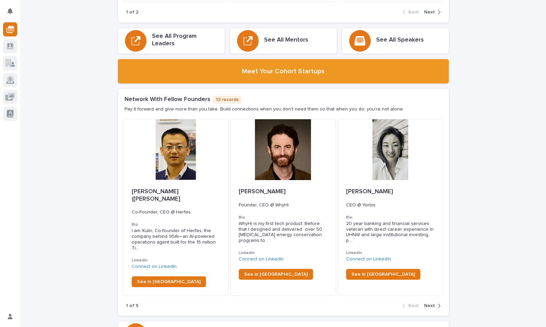
click at [430, 303] on span "Next" at bounding box center [429, 305] width 11 height 5
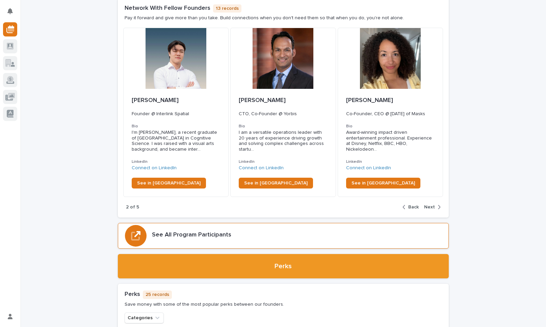
scroll to position [1201, 0]
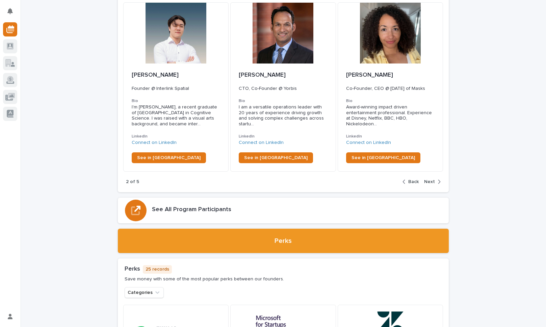
click at [427, 179] on button "Next" at bounding box center [430, 182] width 19 height 6
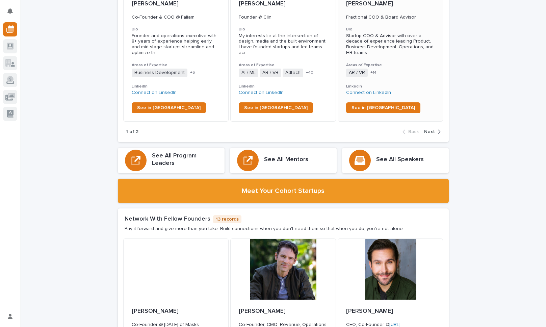
scroll to position [892, 0]
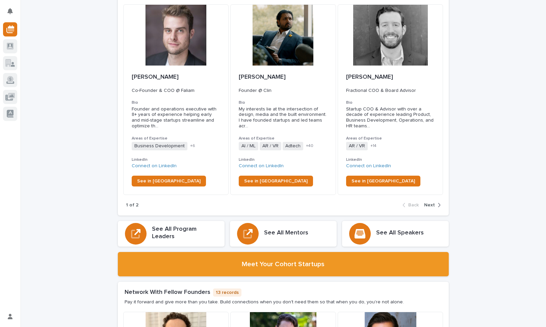
click at [428, 202] on button "Next" at bounding box center [430, 205] width 19 height 6
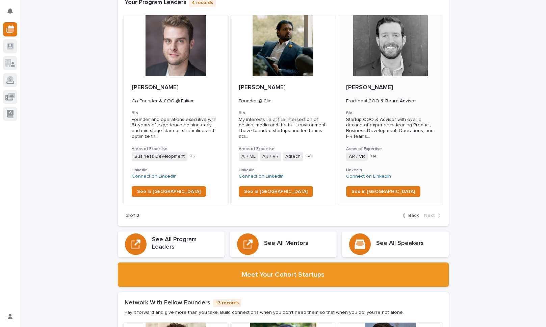
scroll to position [841, 0]
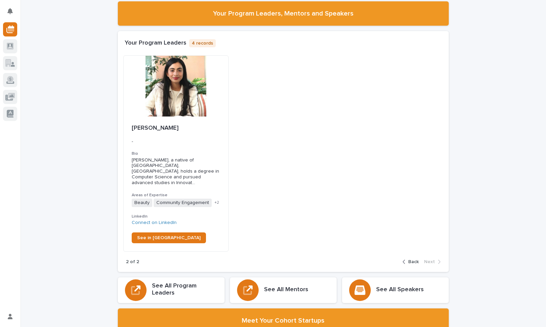
click at [410, 259] on span "Back" at bounding box center [413, 261] width 10 height 5
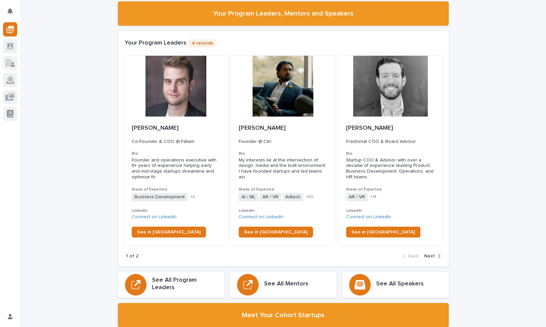
click at [435, 257] on div "button" at bounding box center [438, 256] width 6 height 6
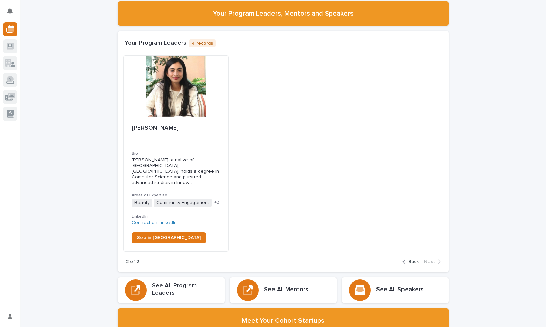
scroll to position [1153, 0]
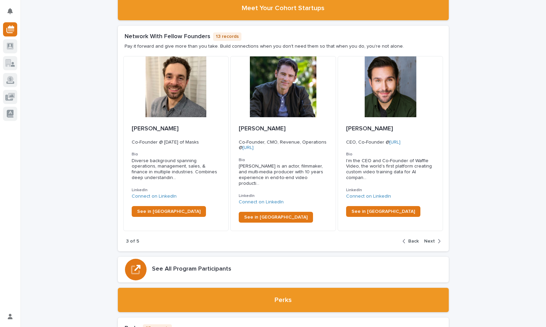
click at [429, 239] on span "Next" at bounding box center [429, 241] width 11 height 5
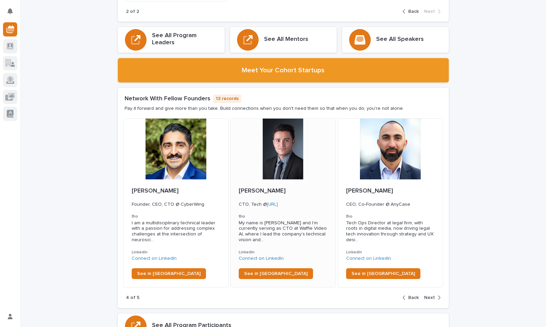
scroll to position [1164, 0]
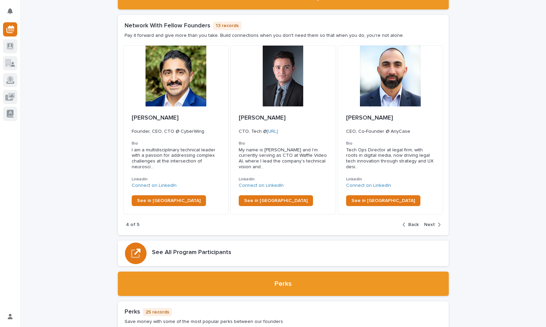
click at [429, 222] on span "Next" at bounding box center [429, 224] width 11 height 5
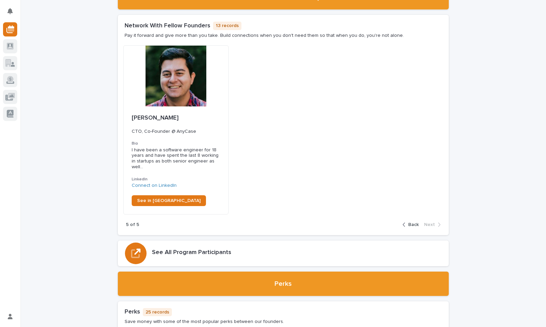
click at [412, 222] on span "Back" at bounding box center [413, 224] width 10 height 5
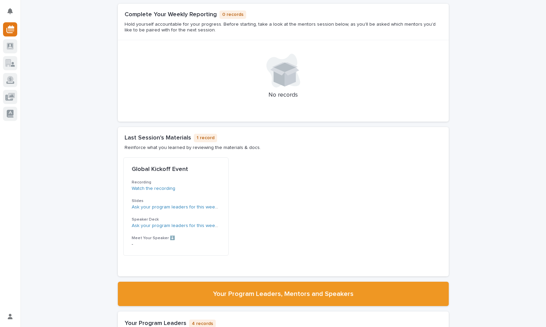
scroll to position [0, 0]
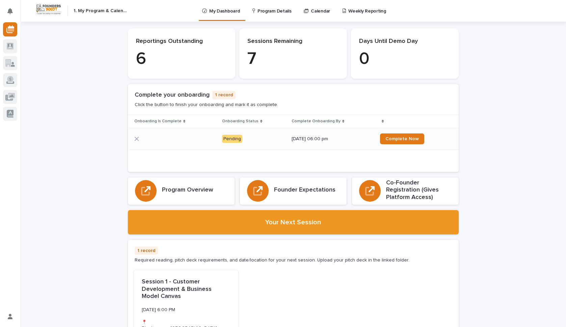
click at [350, 142] on div "[DATE] 06:00 pm" at bounding box center [333, 138] width 83 height 11
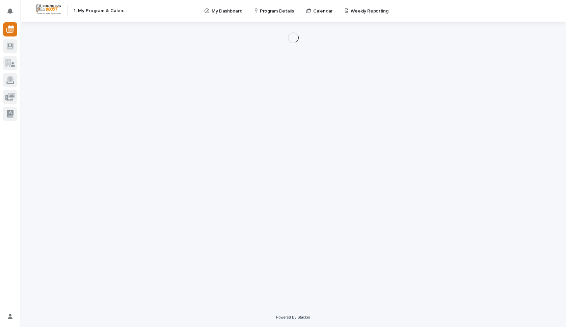
click at [399, 140] on div "Loading... Saving… Loading... Saving…" at bounding box center [294, 156] width 338 height 269
click at [19, 18] on div "My Settings Log Out" at bounding box center [10, 163] width 20 height 327
click at [18, 14] on div "My Settings Log Out" at bounding box center [10, 163] width 20 height 327
click at [13, 13] on button "Notifications" at bounding box center [10, 11] width 14 height 14
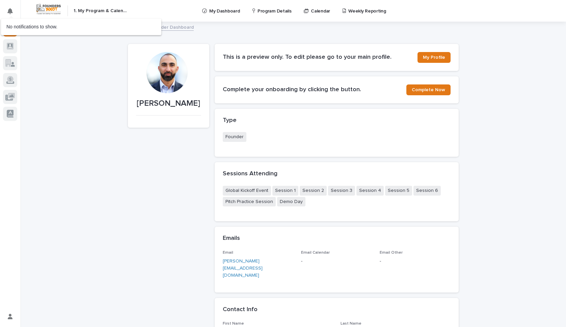
click at [11, 63] on icon at bounding box center [10, 63] width 10 height 8
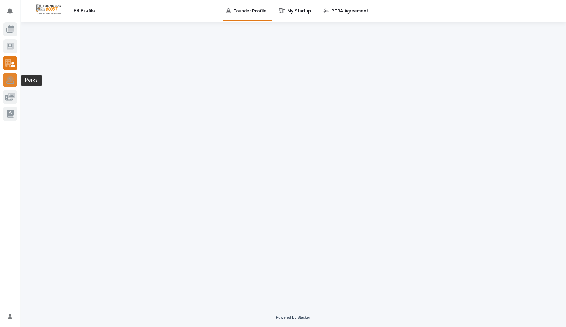
click at [6, 82] on icon at bounding box center [10, 80] width 8 height 6
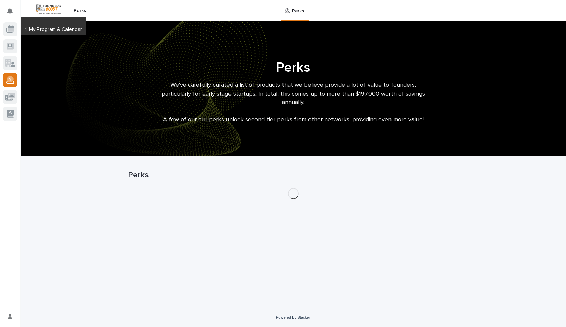
click at [10, 36] on div at bounding box center [10, 30] width 14 height 17
click at [11, 33] on div at bounding box center [10, 29] width 14 height 14
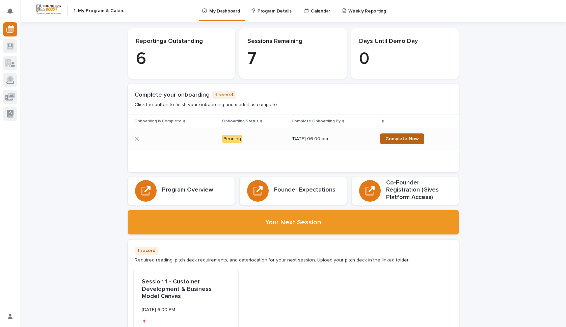
click at [393, 138] on span "Complete Now" at bounding box center [402, 138] width 33 height 5
